Goal: Task Accomplishment & Management: Manage account settings

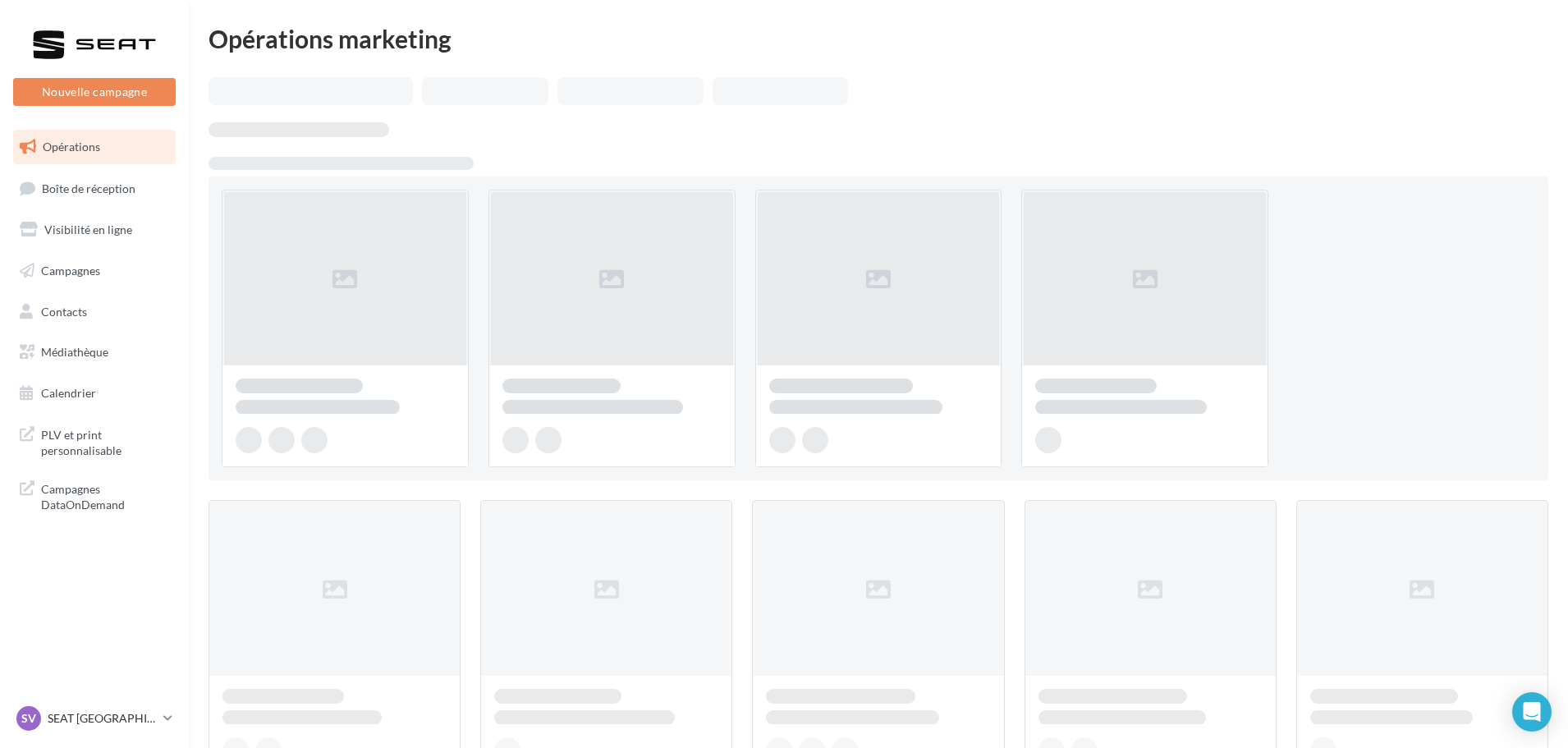
click at [93, 207] on ul "Opérations Boîte de réception Visibilité en ligne Campagnes Contacts Mes cibles…" at bounding box center [94, 271] width 176 height 294
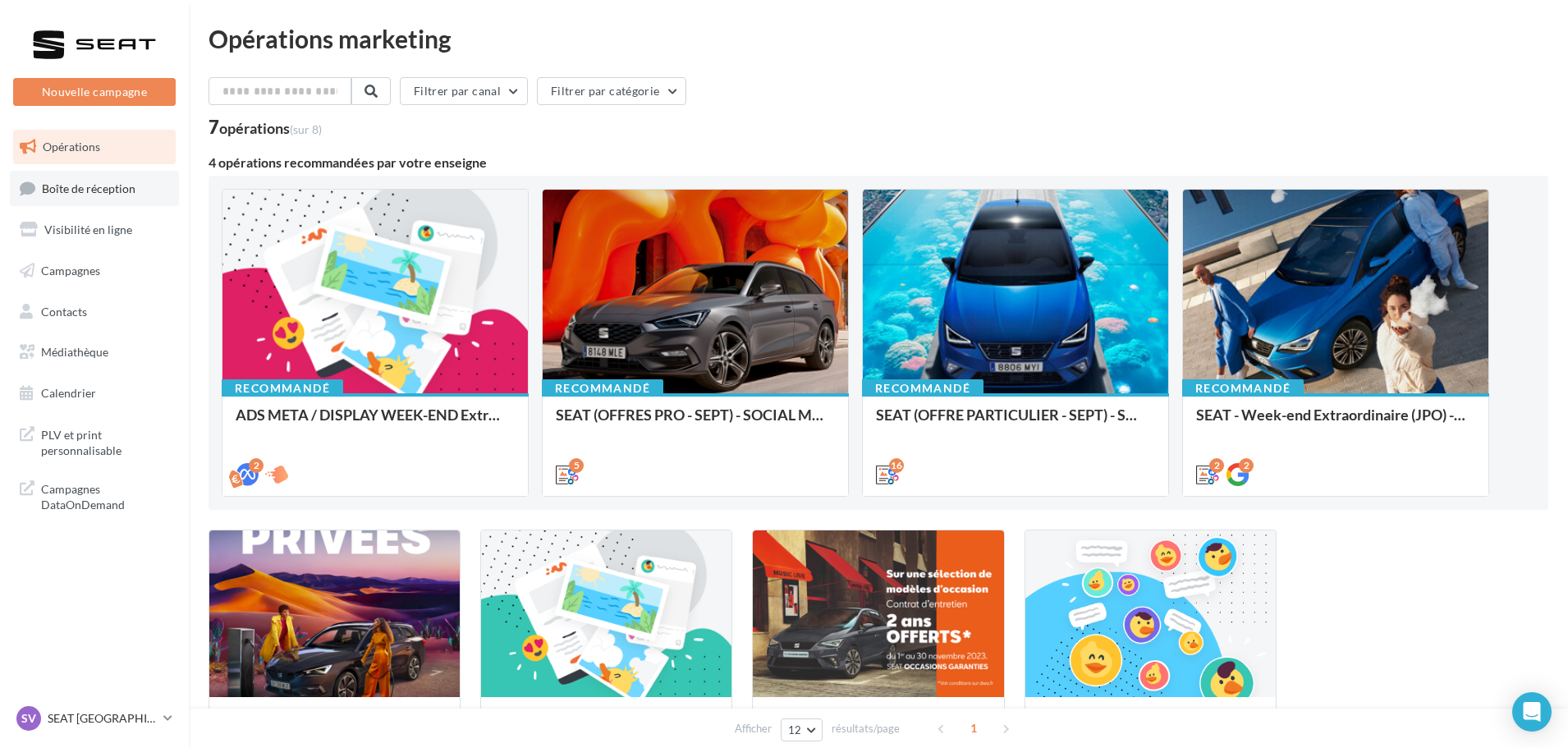
click at [93, 199] on link "Boîte de réception" at bounding box center [94, 188] width 169 height 35
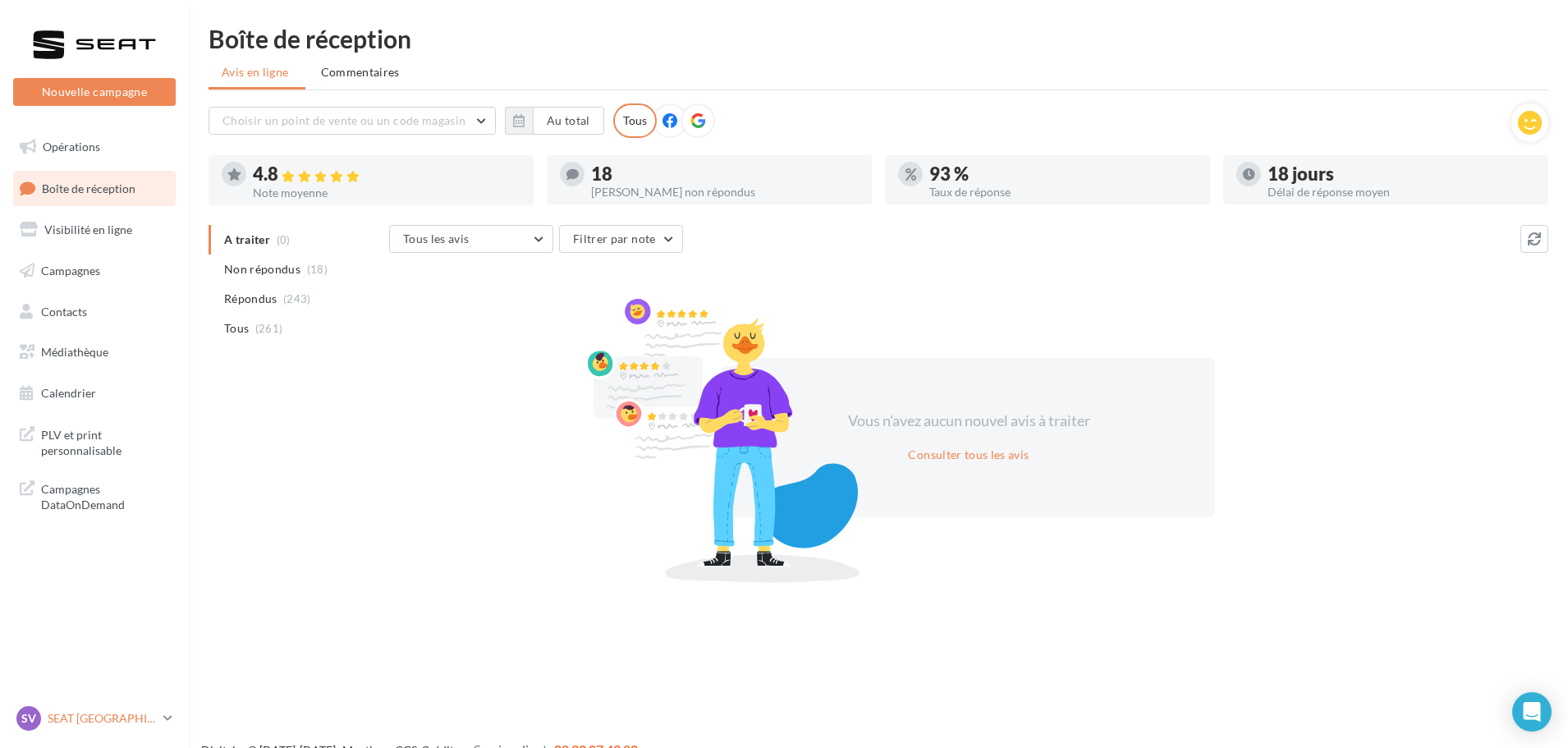
click at [134, 720] on p "SEAT [GEOGRAPHIC_DATA]" at bounding box center [103, 719] width 109 height 17
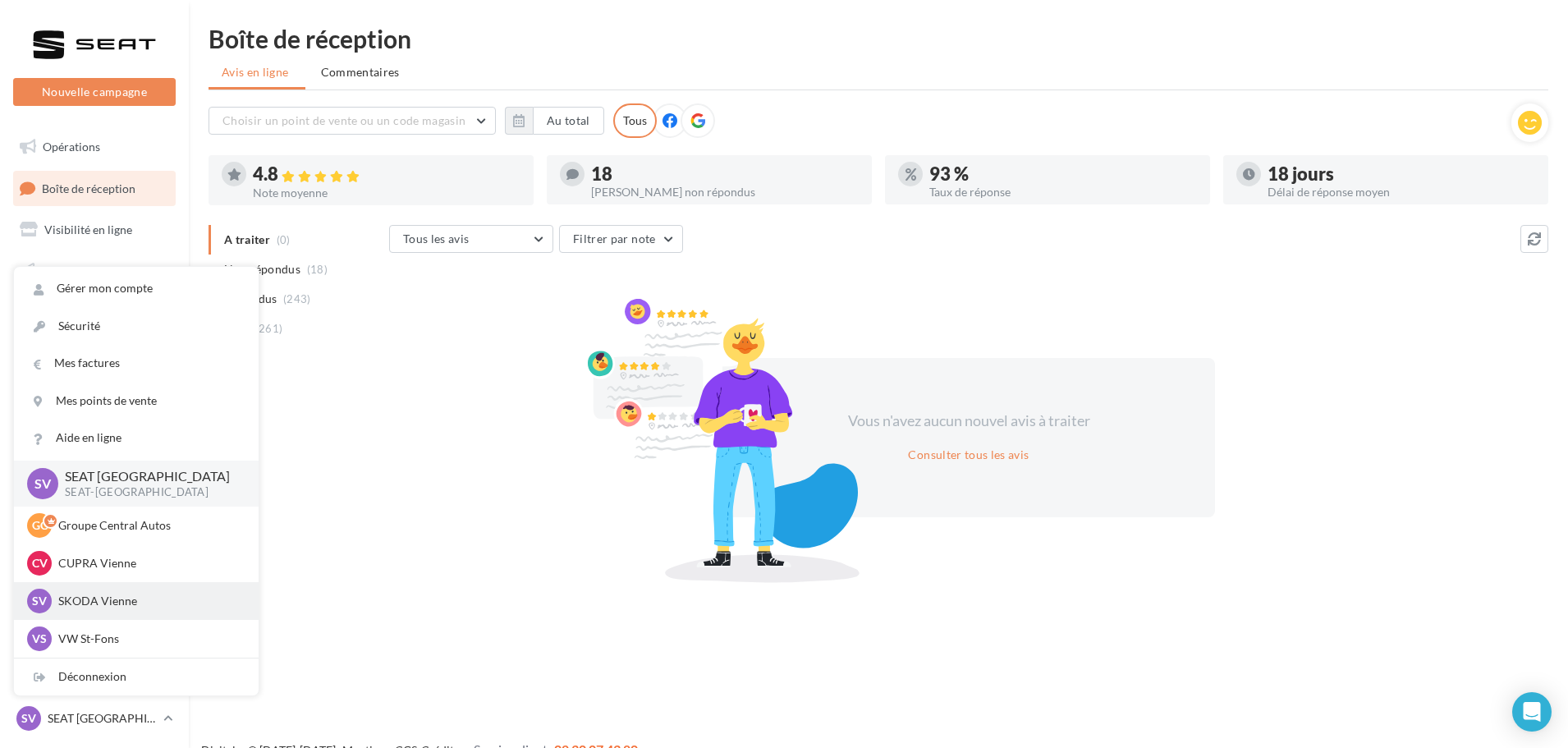
click at [110, 608] on p "SKODA Vienne" at bounding box center [148, 601] width 181 height 17
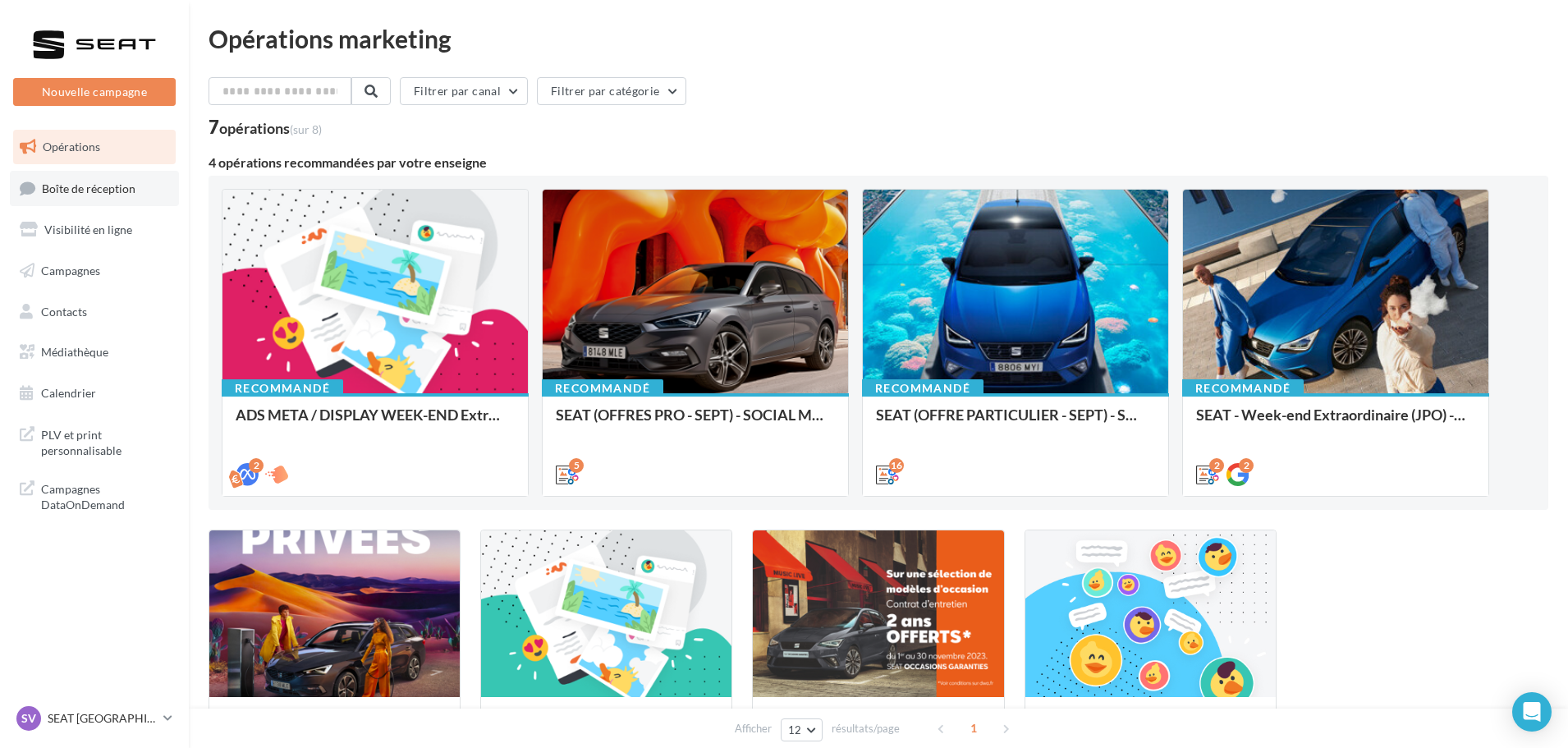
click at [108, 201] on link "Boîte de réception" at bounding box center [94, 188] width 169 height 35
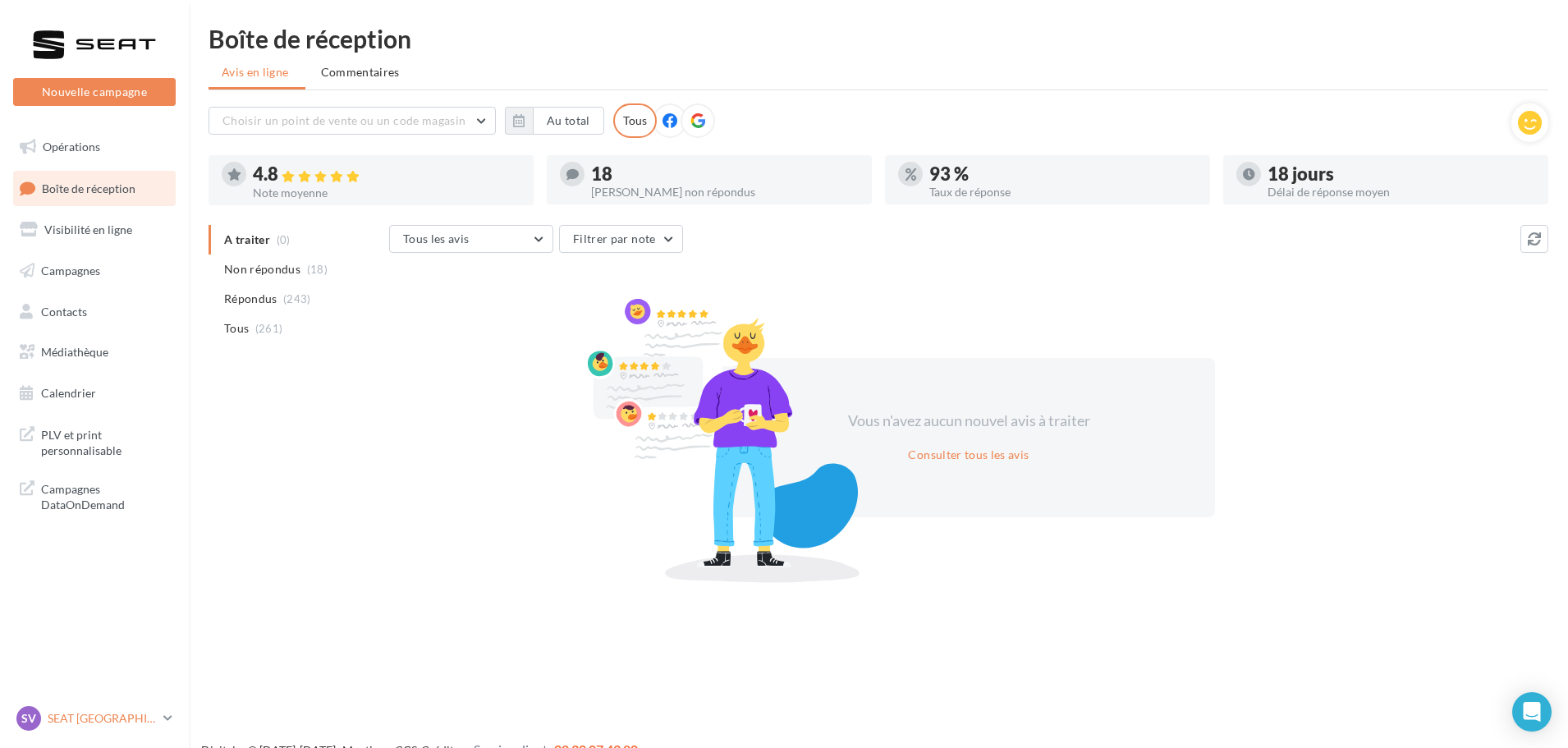
click at [162, 725] on link "SV SEAT Vienne SEAT-VIENNE" at bounding box center [94, 718] width 162 height 31
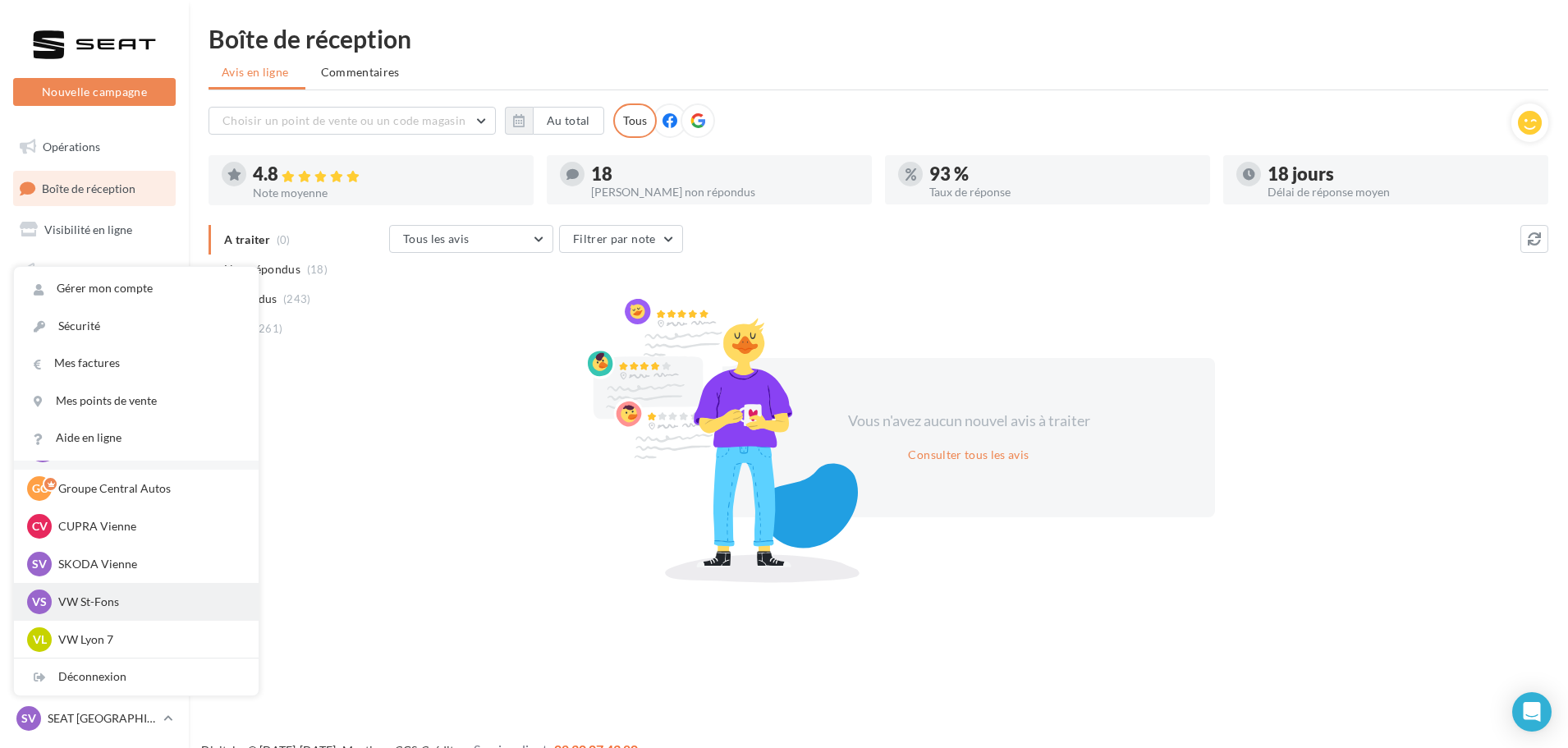
scroll to position [82, 0]
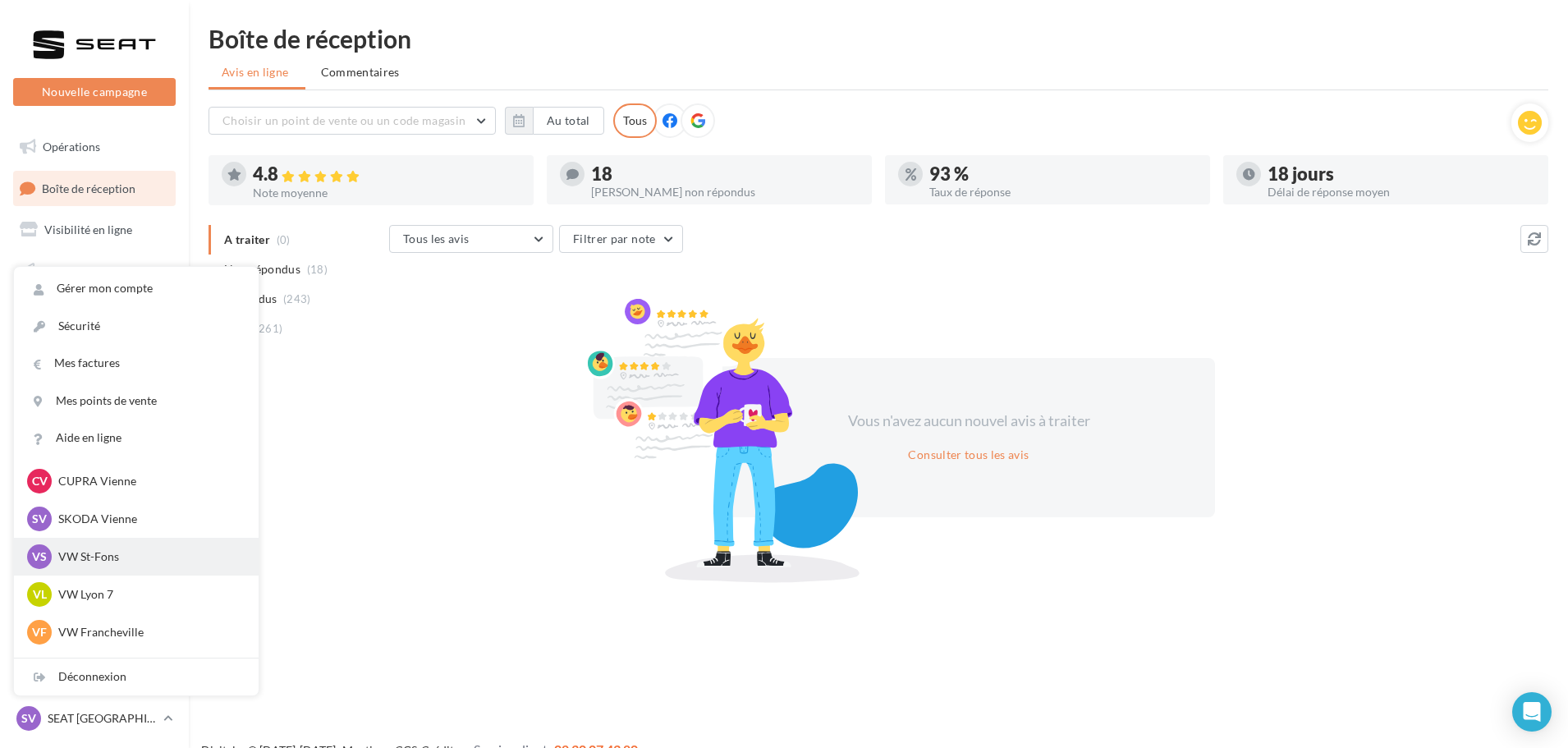
click at [162, 556] on p "VW St-Fons" at bounding box center [148, 557] width 181 height 17
